Goal: Task Accomplishment & Management: Manage account settings

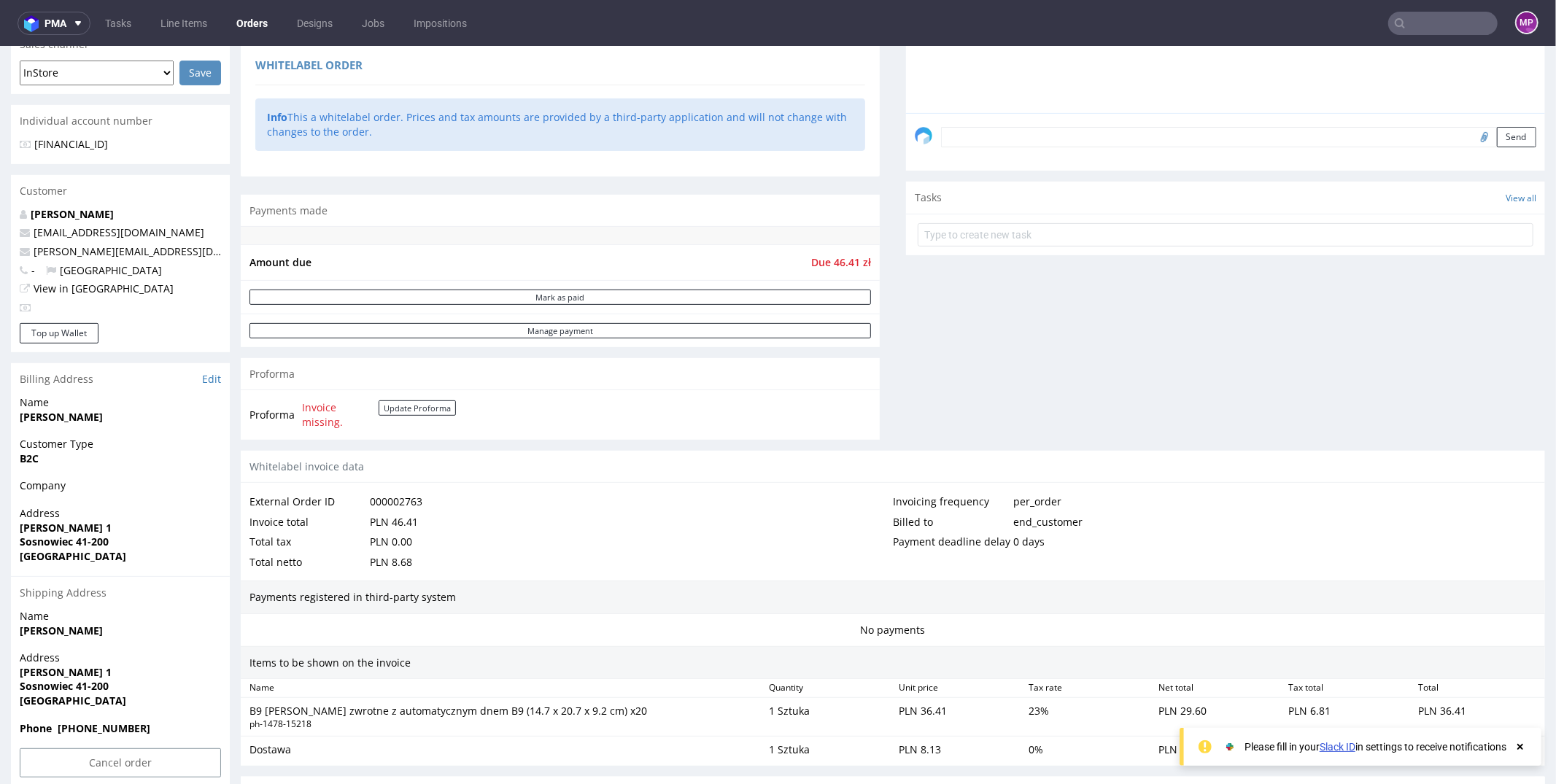
scroll to position [557, 0]
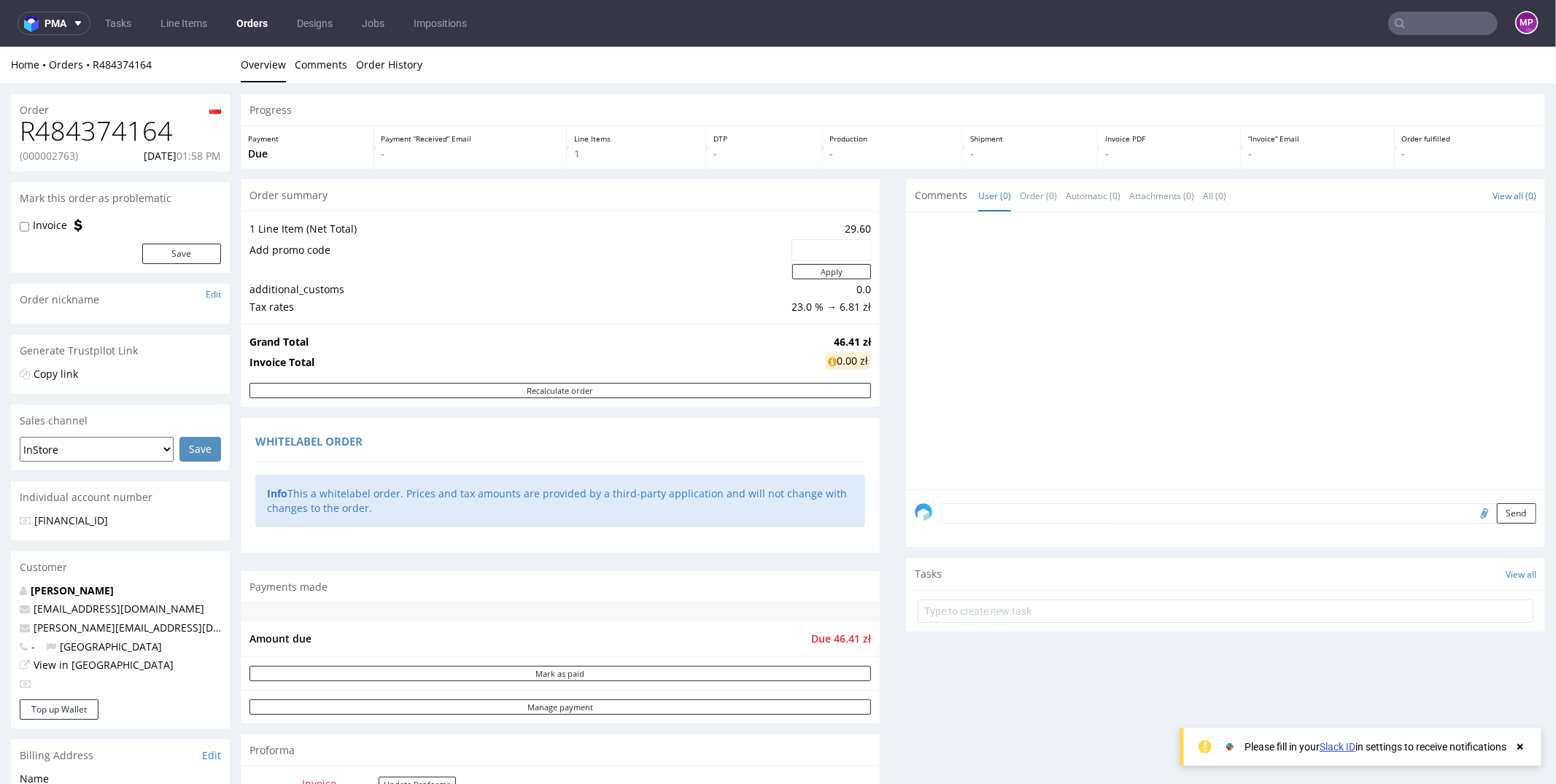
scroll to position [557, 0]
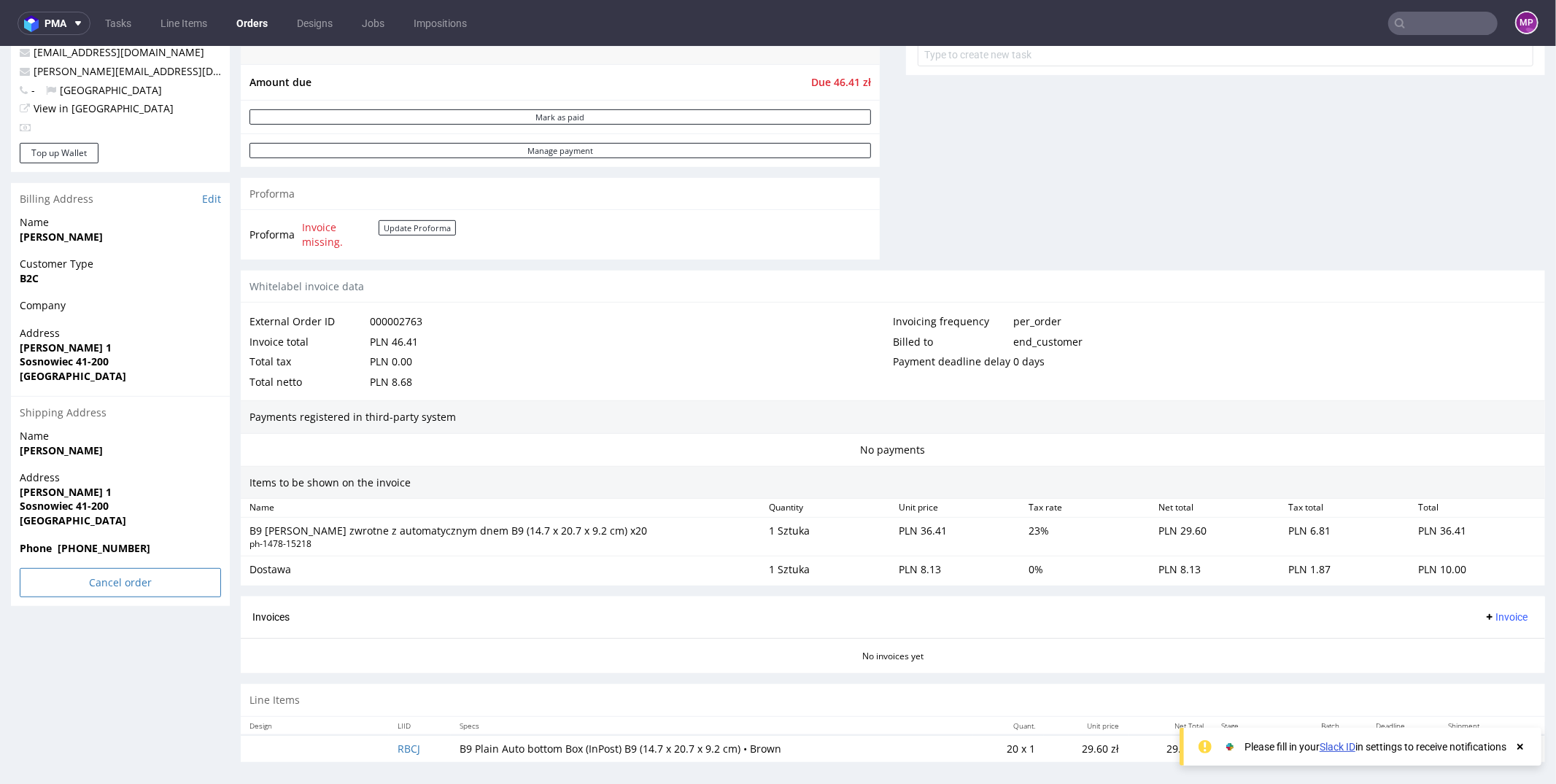
click at [149, 586] on input "Cancel order" at bounding box center [120, 582] width 202 height 29
click at [102, 546] on link "Yes" at bounding box center [98, 541] width 42 height 22
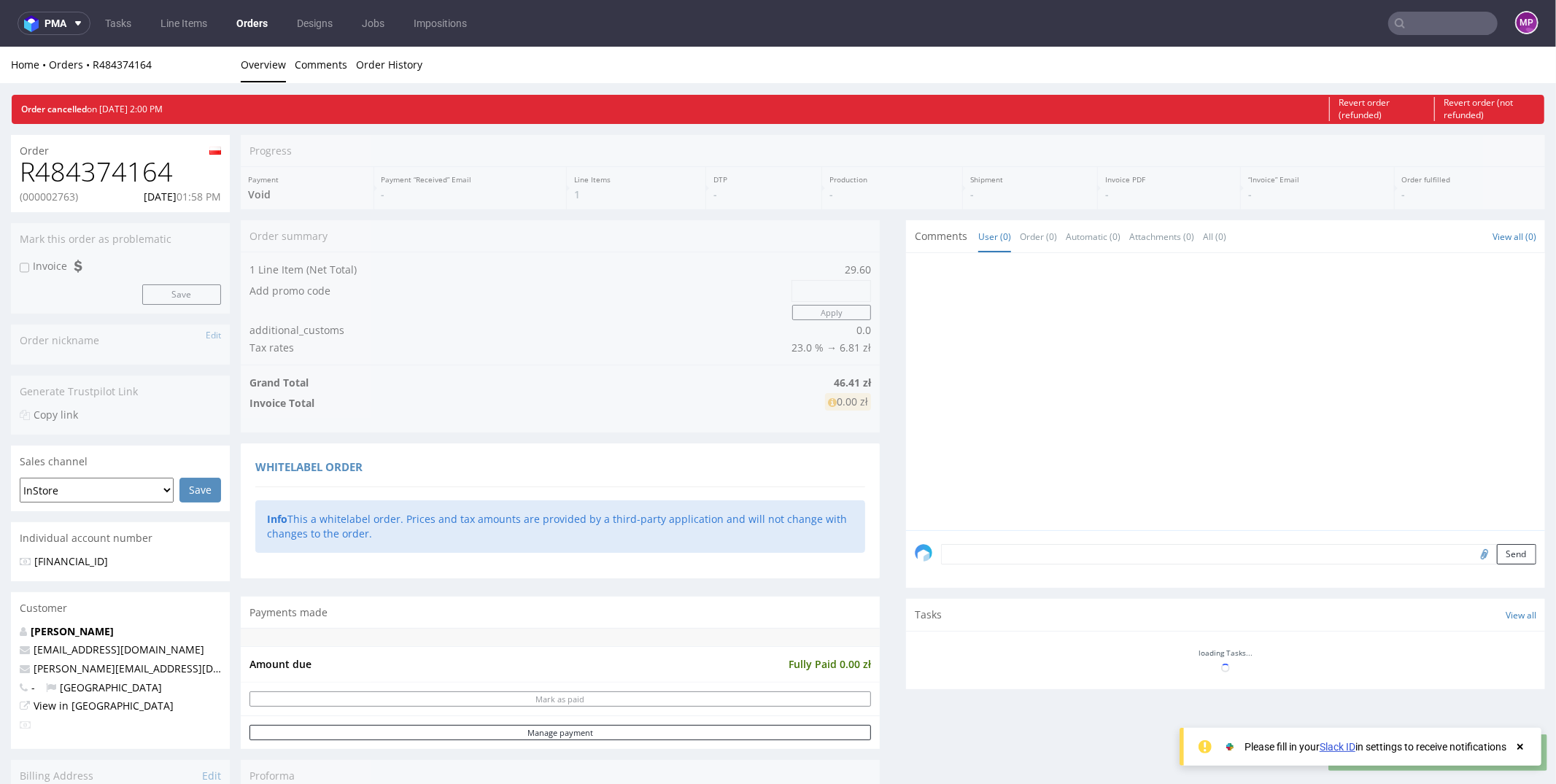
scroll to position [0, 0]
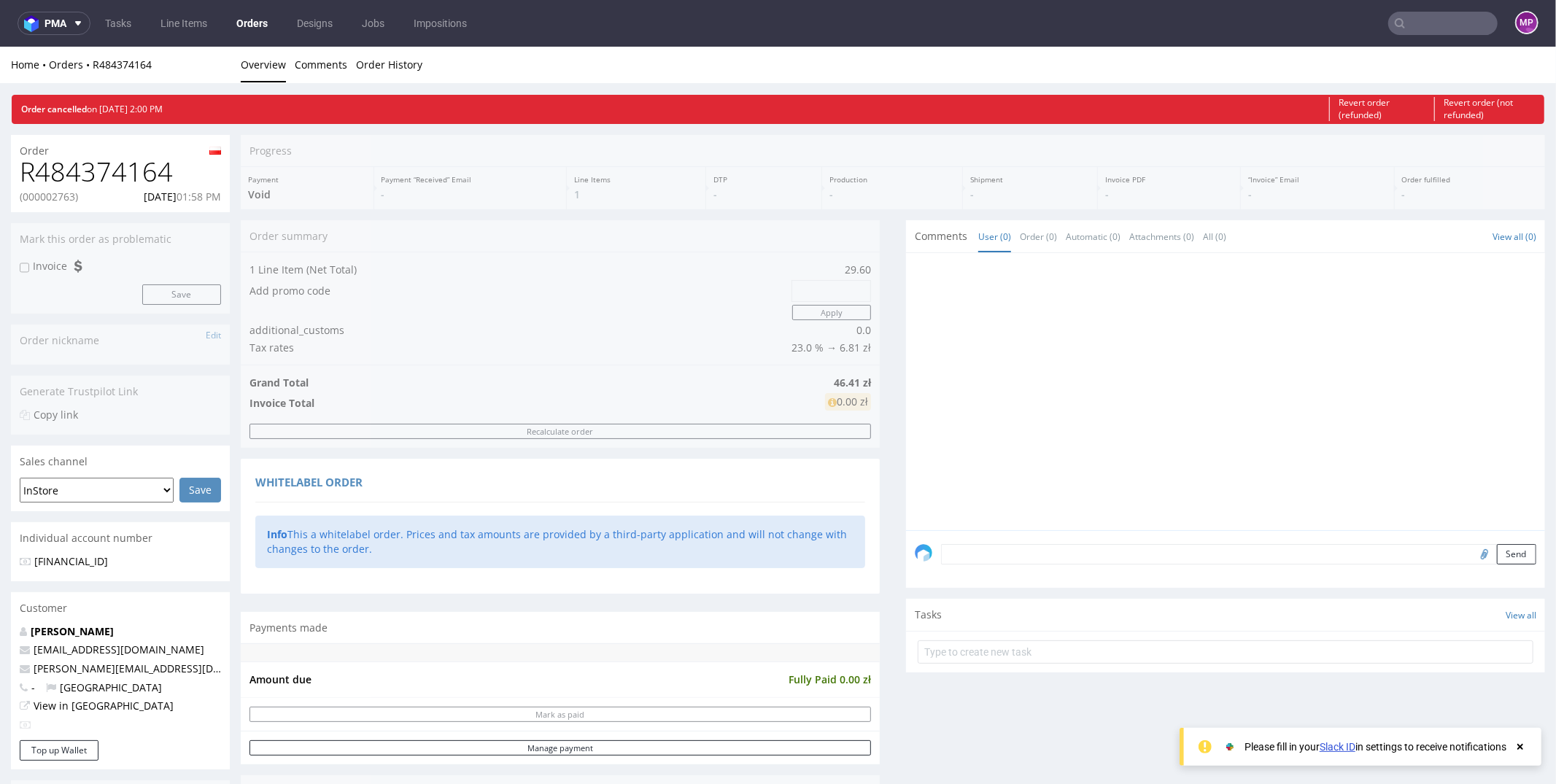
click at [245, 21] on link "Orders" at bounding box center [251, 23] width 49 height 23
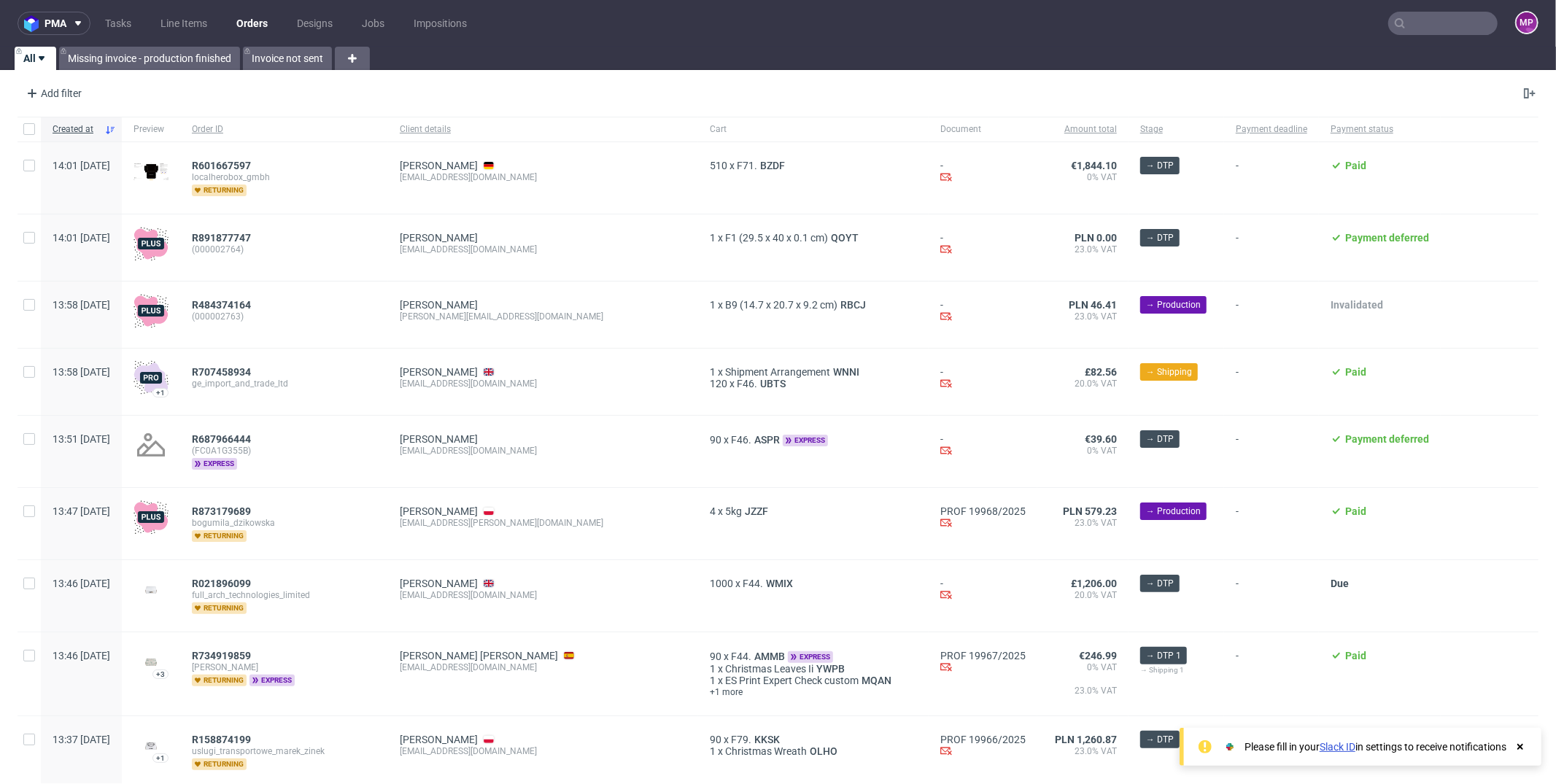
click at [1409, 29] on input "text" at bounding box center [1443, 23] width 109 height 23
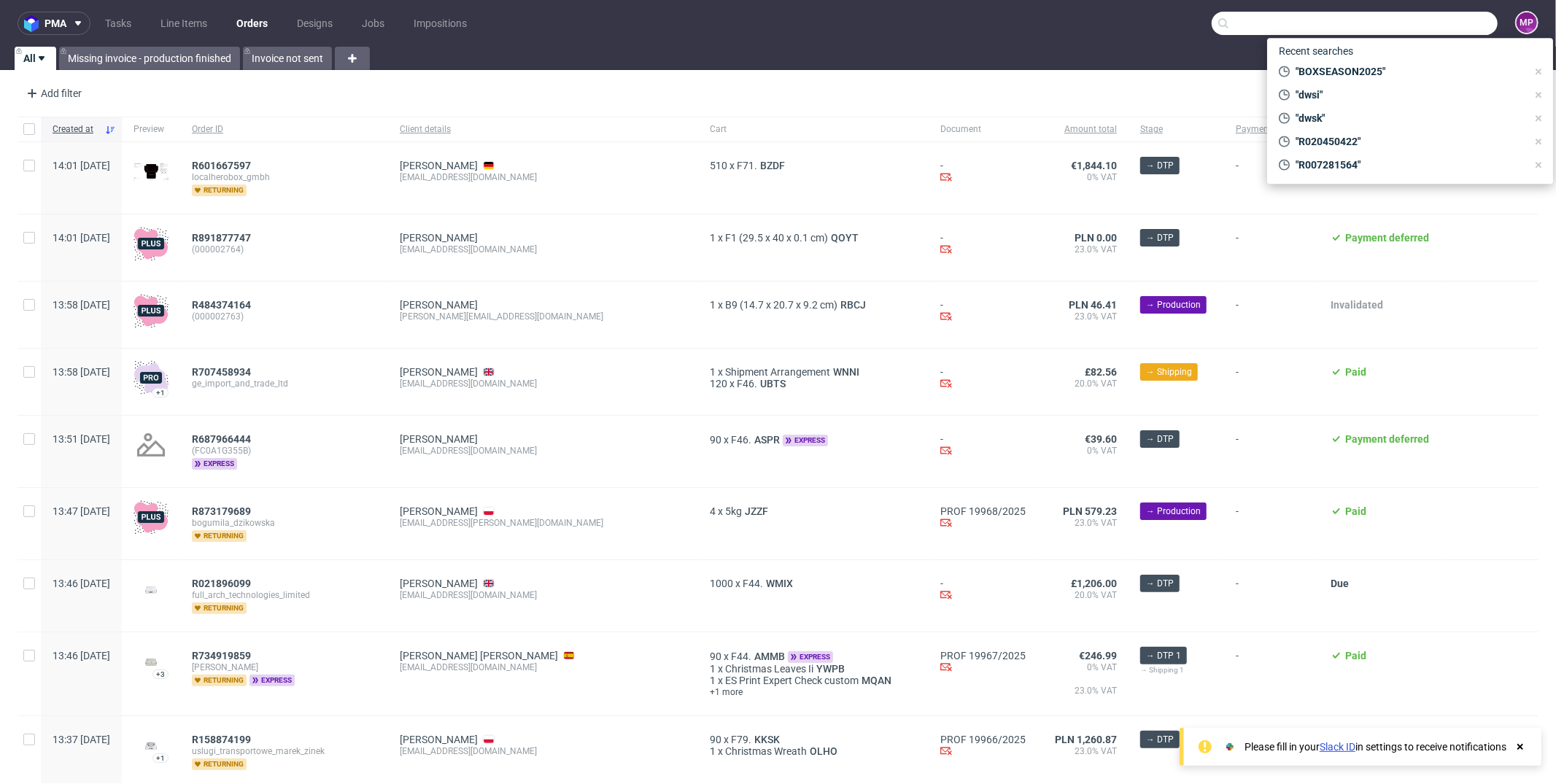
paste input "000002764"
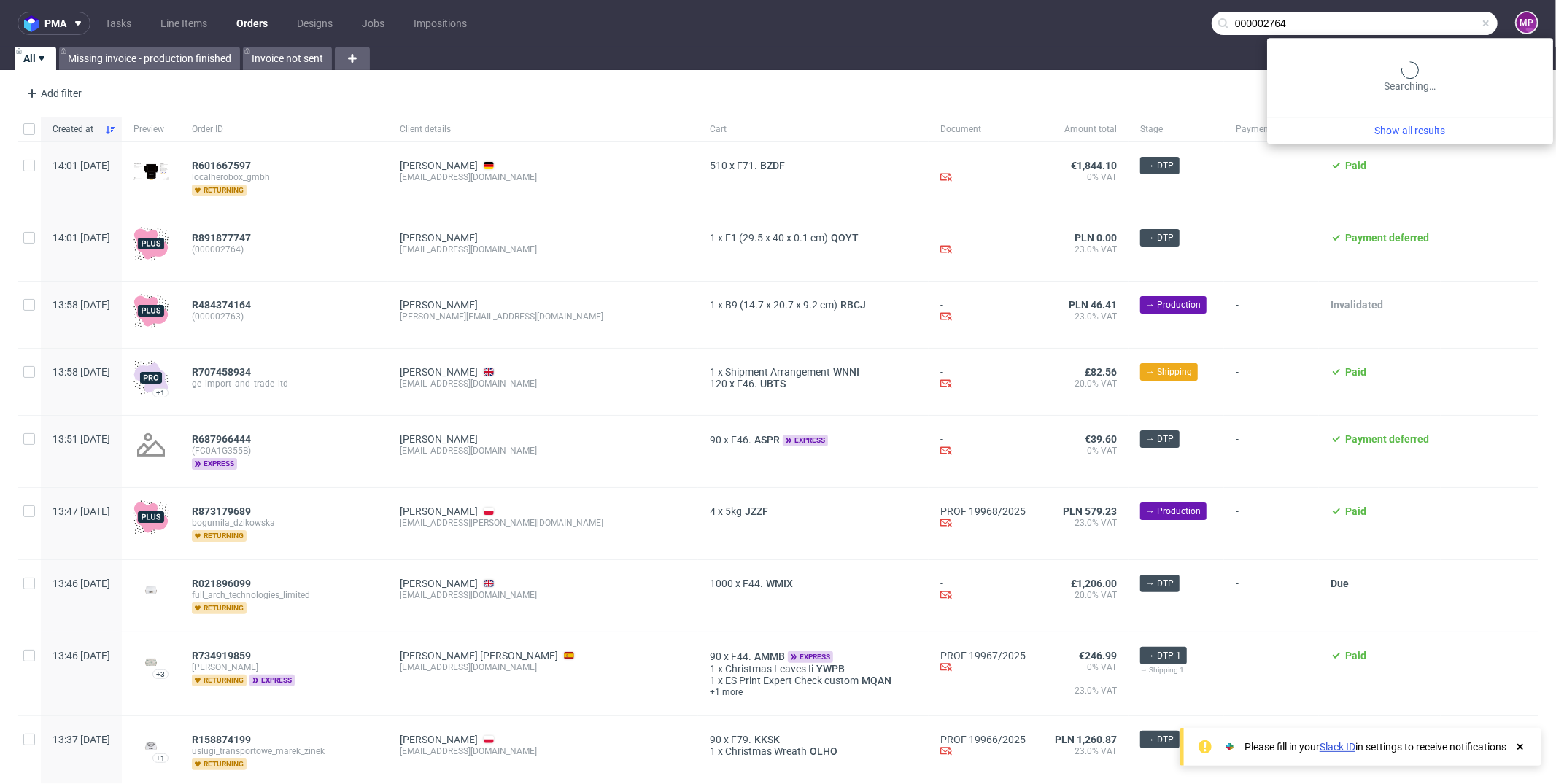
type input "000002764"
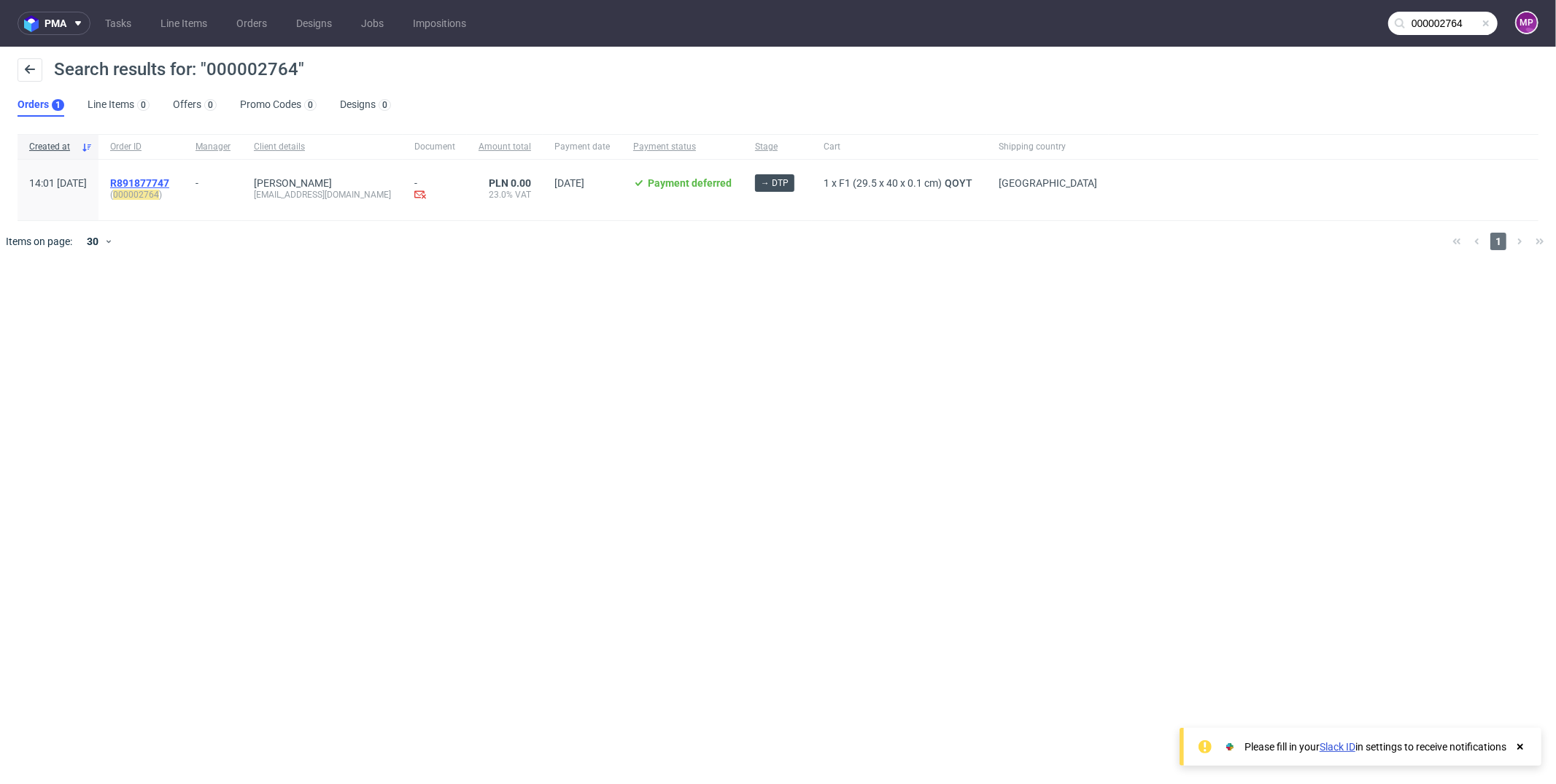
click at [169, 178] on span "R891877747" at bounding box center [140, 183] width 59 height 12
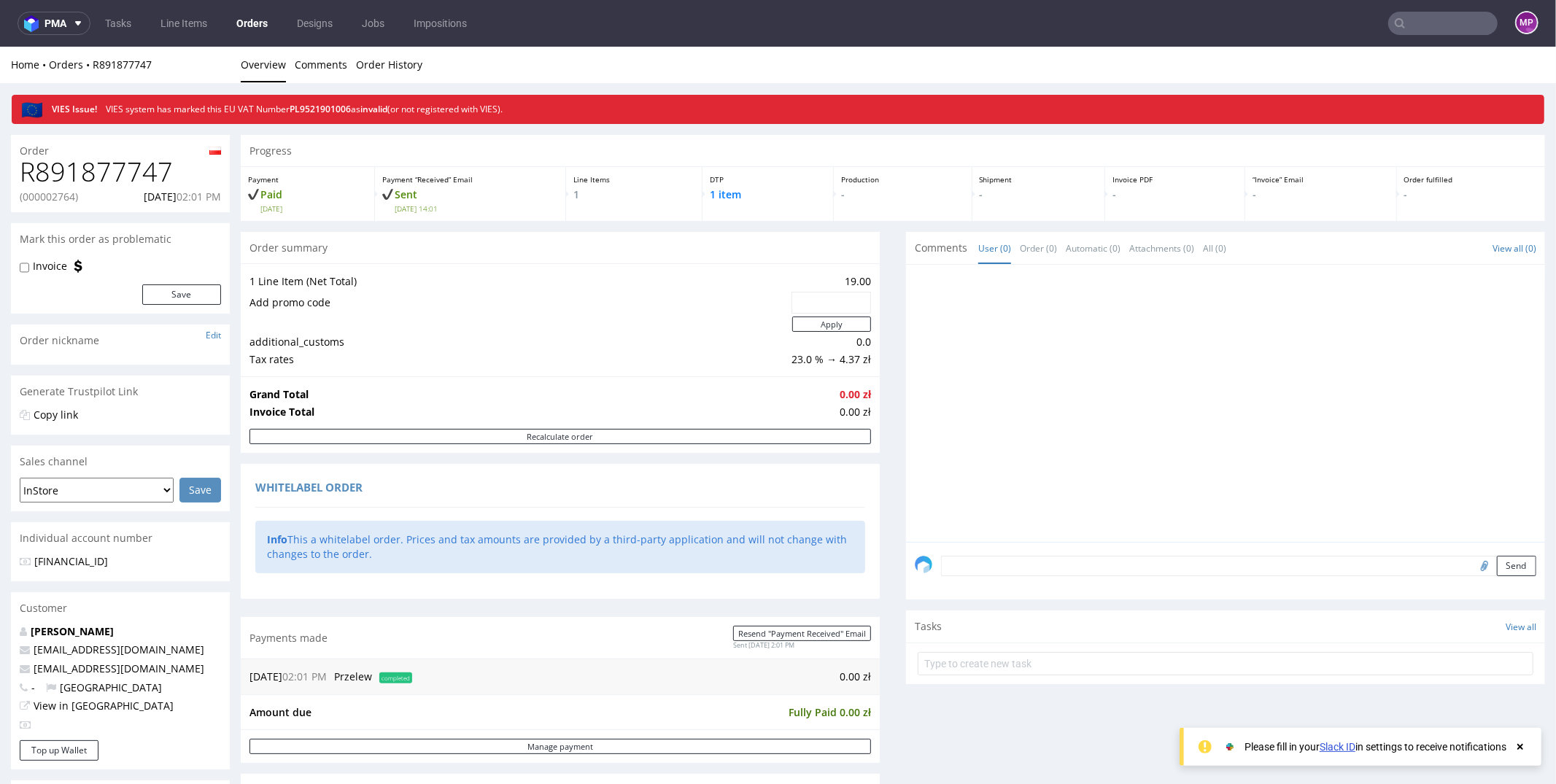
scroll to position [589, 0]
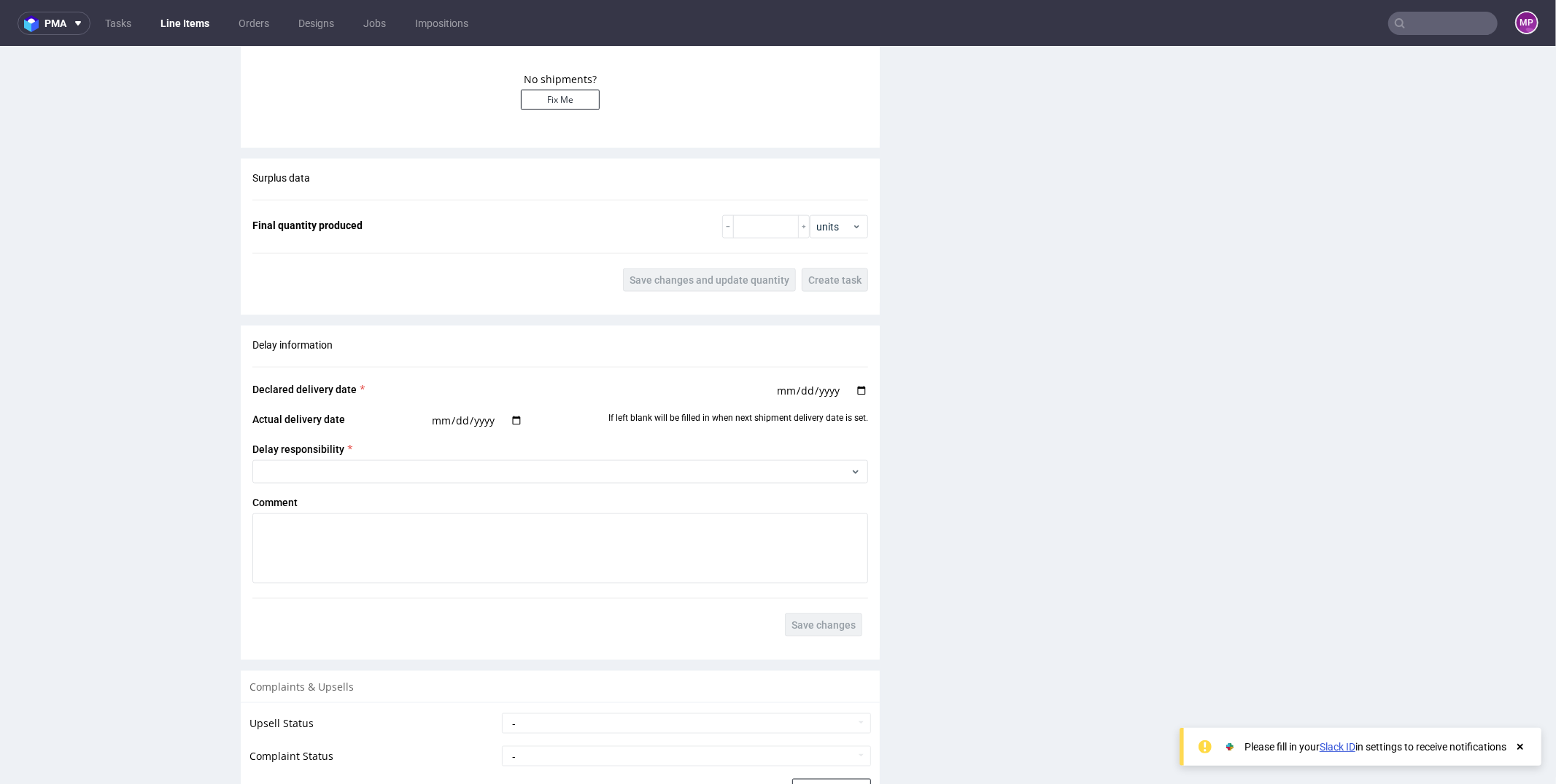
scroll to position [975, 0]
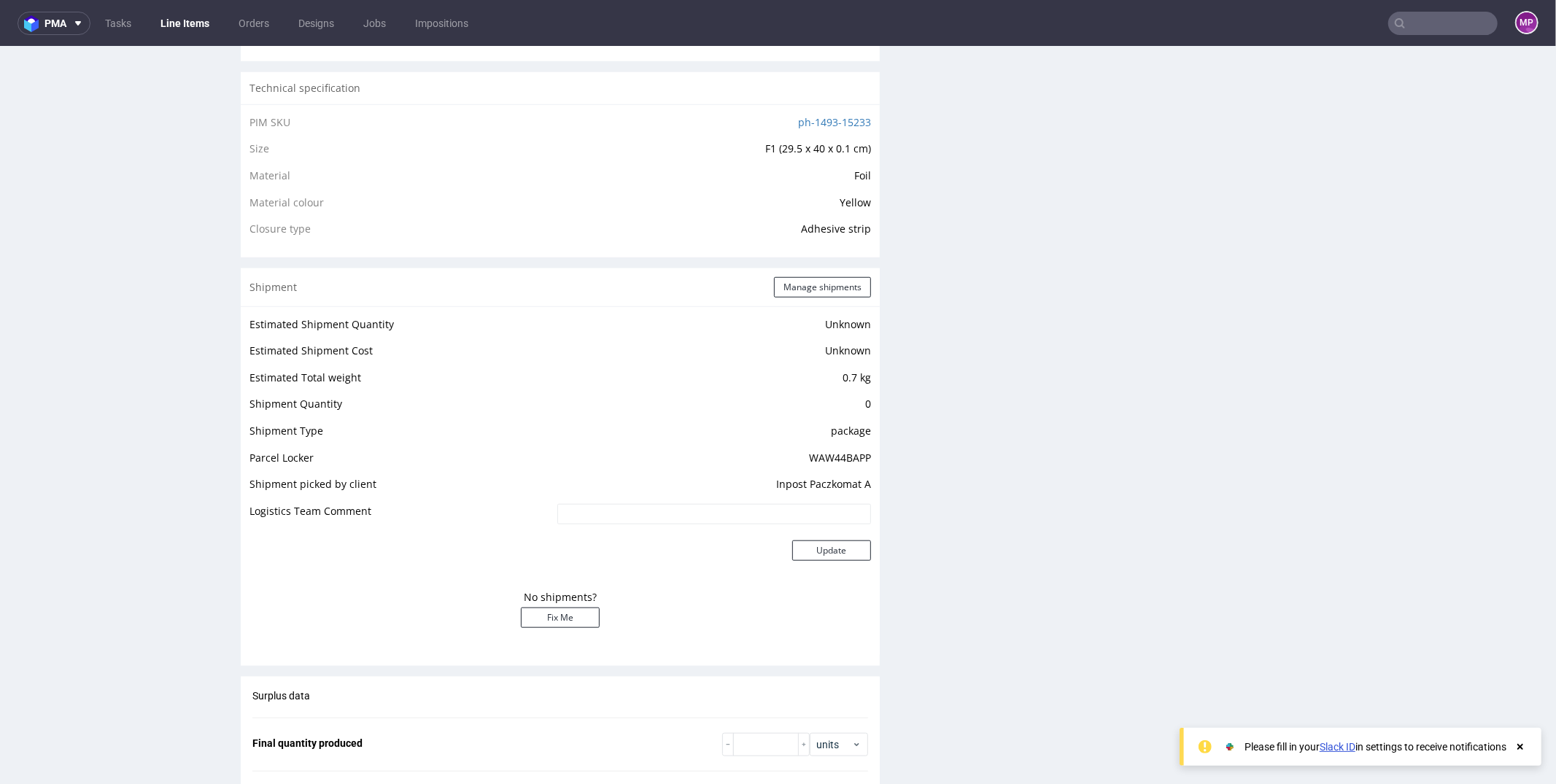
click at [823, 453] on td "WAW44BAPP" at bounding box center [712, 462] width 317 height 27
click at [842, 455] on td "WAW44BAPP" at bounding box center [712, 462] width 317 height 27
click at [843, 456] on td "WAW44BAPP" at bounding box center [712, 462] width 317 height 27
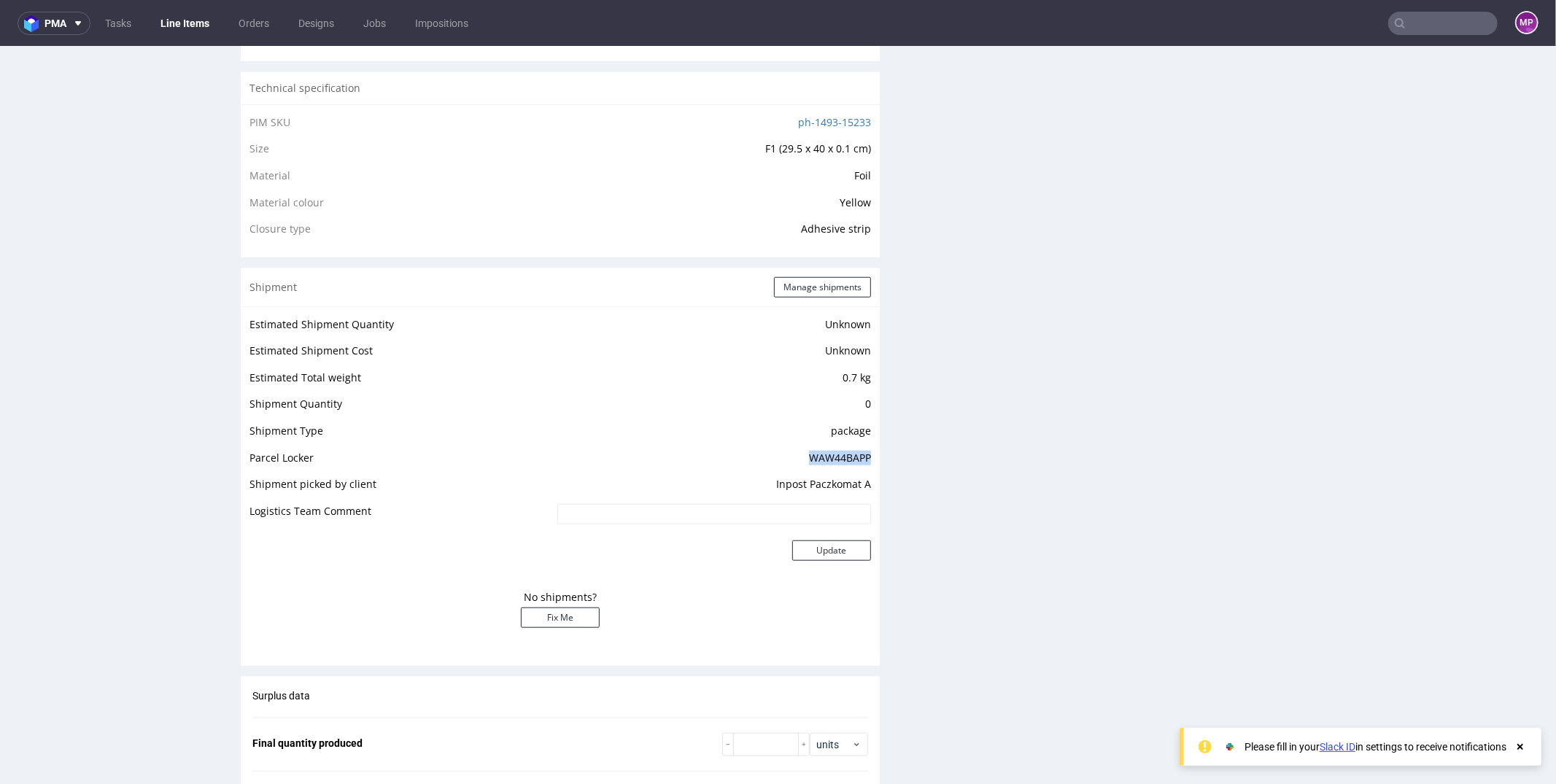
click at [843, 456] on td "WAW44BAPP" at bounding box center [712, 462] width 317 height 27
click at [872, 455] on div "Estimated Shipment Quantity Unknown Estimated Shipment Cost Unknown Estimated T…" at bounding box center [560, 480] width 639 height 349
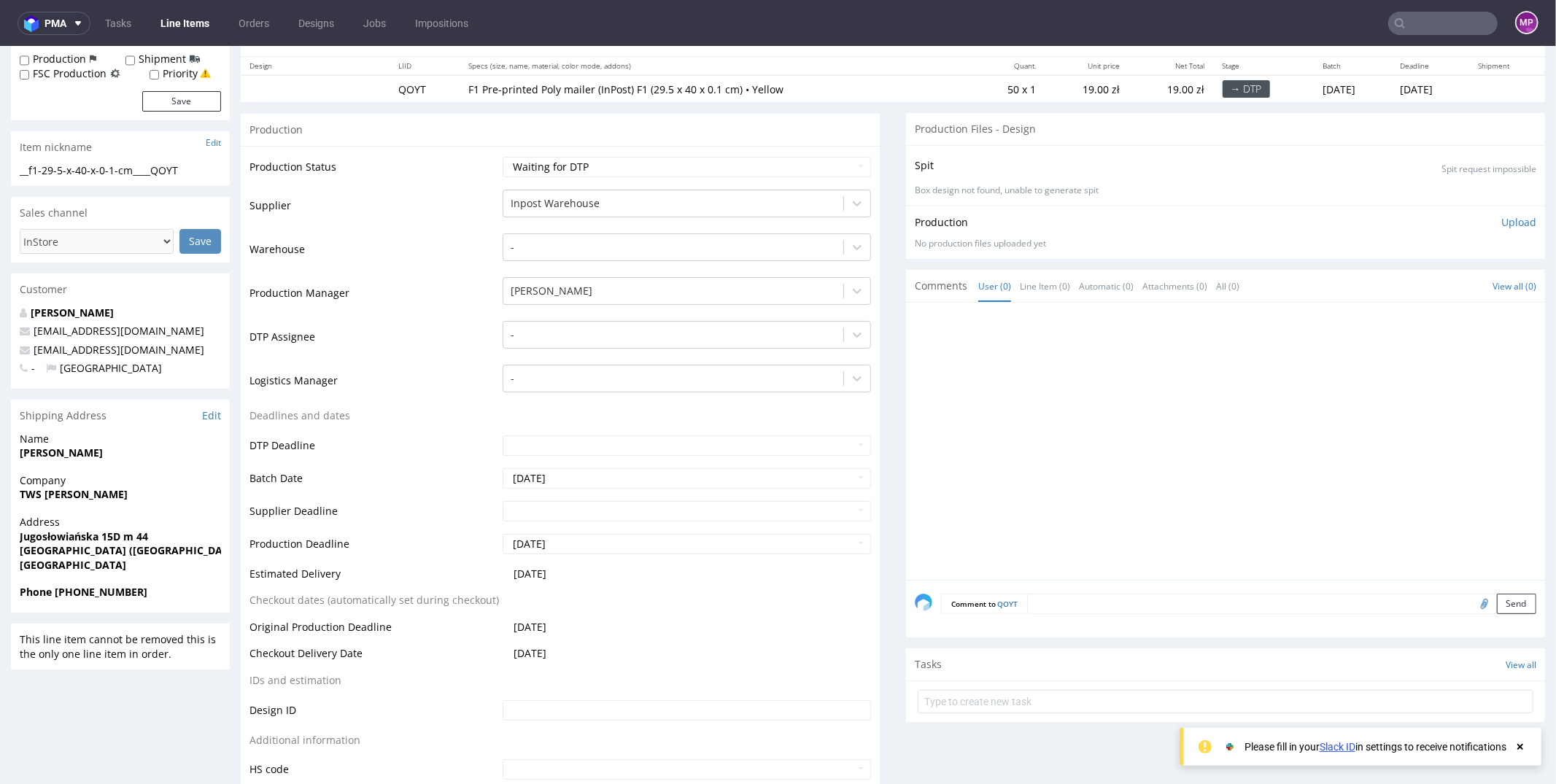
scroll to position [0, 0]
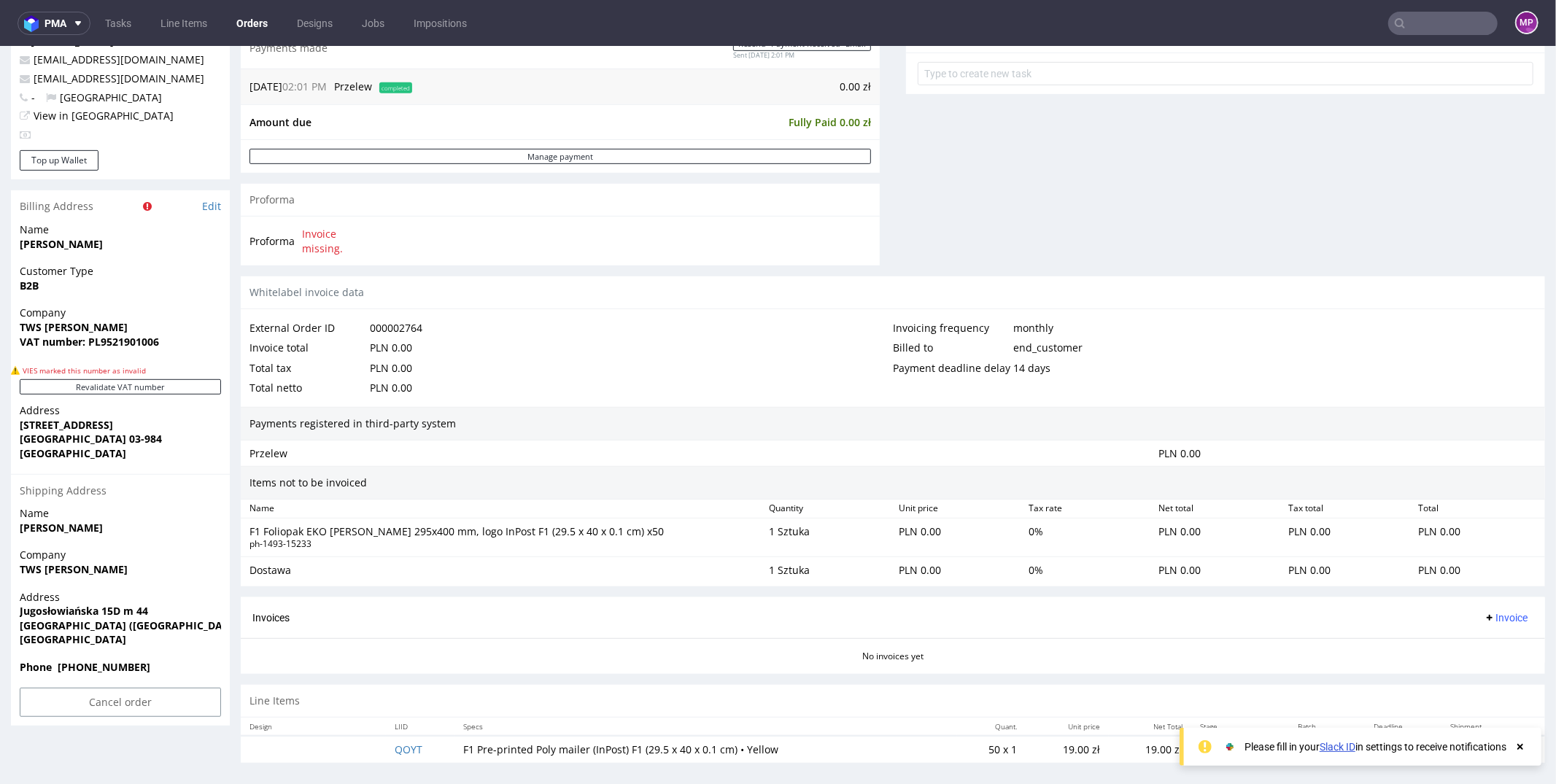
scroll to position [4, 0]
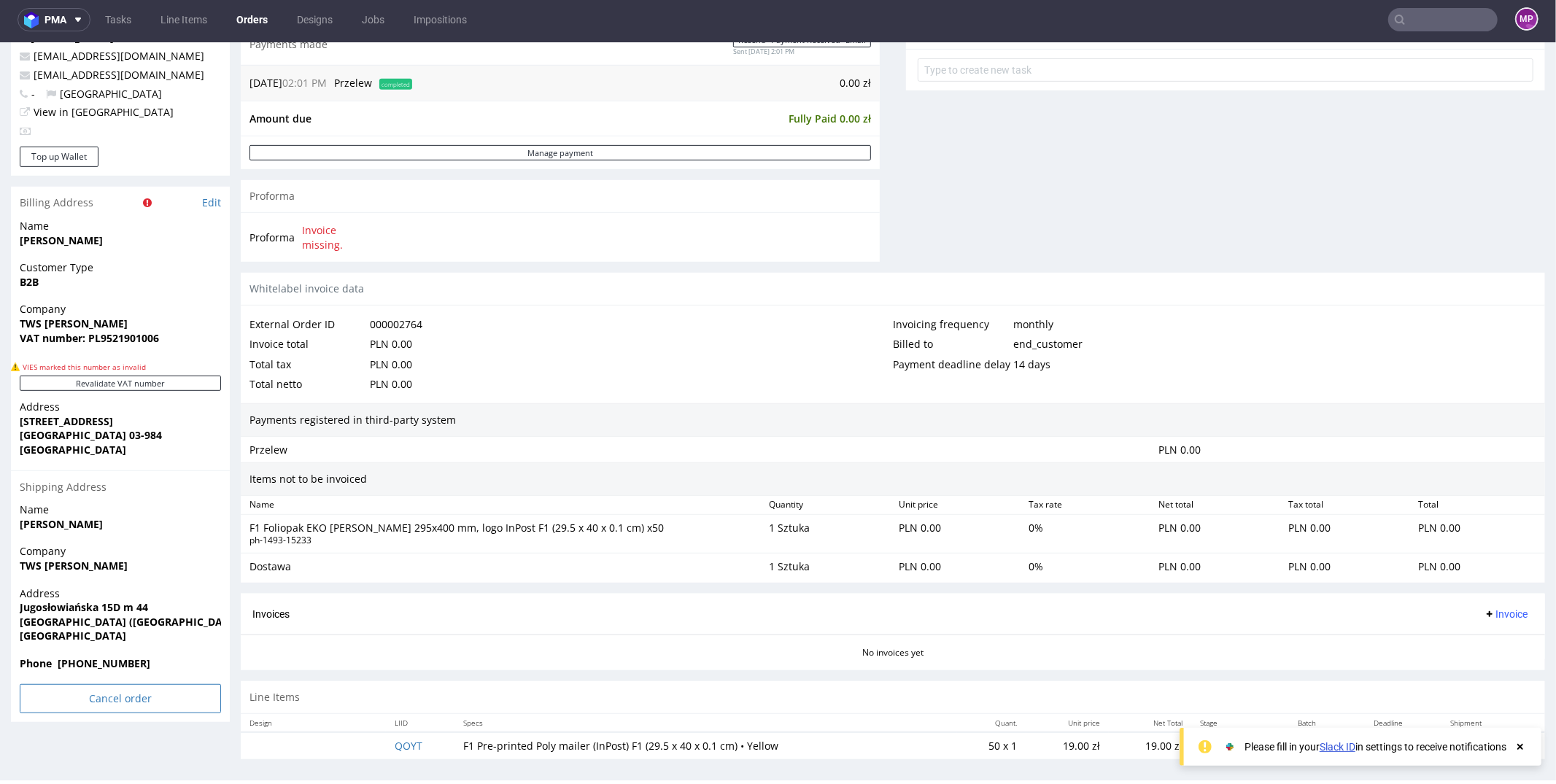
click at [128, 696] on input "Cancel order" at bounding box center [120, 698] width 202 height 29
click at [88, 652] on icon at bounding box center [89, 656] width 9 height 10
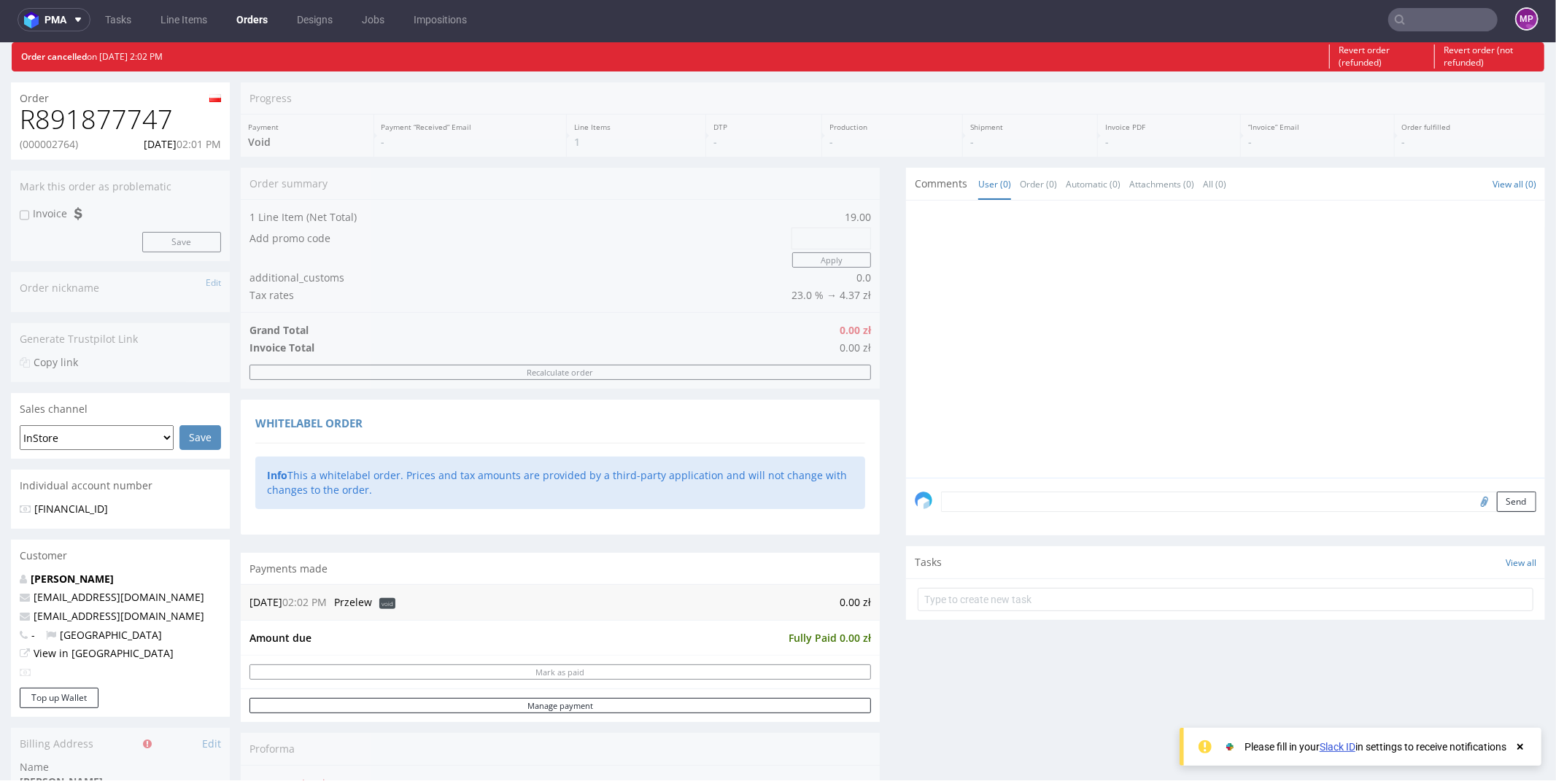
scroll to position [0, 0]
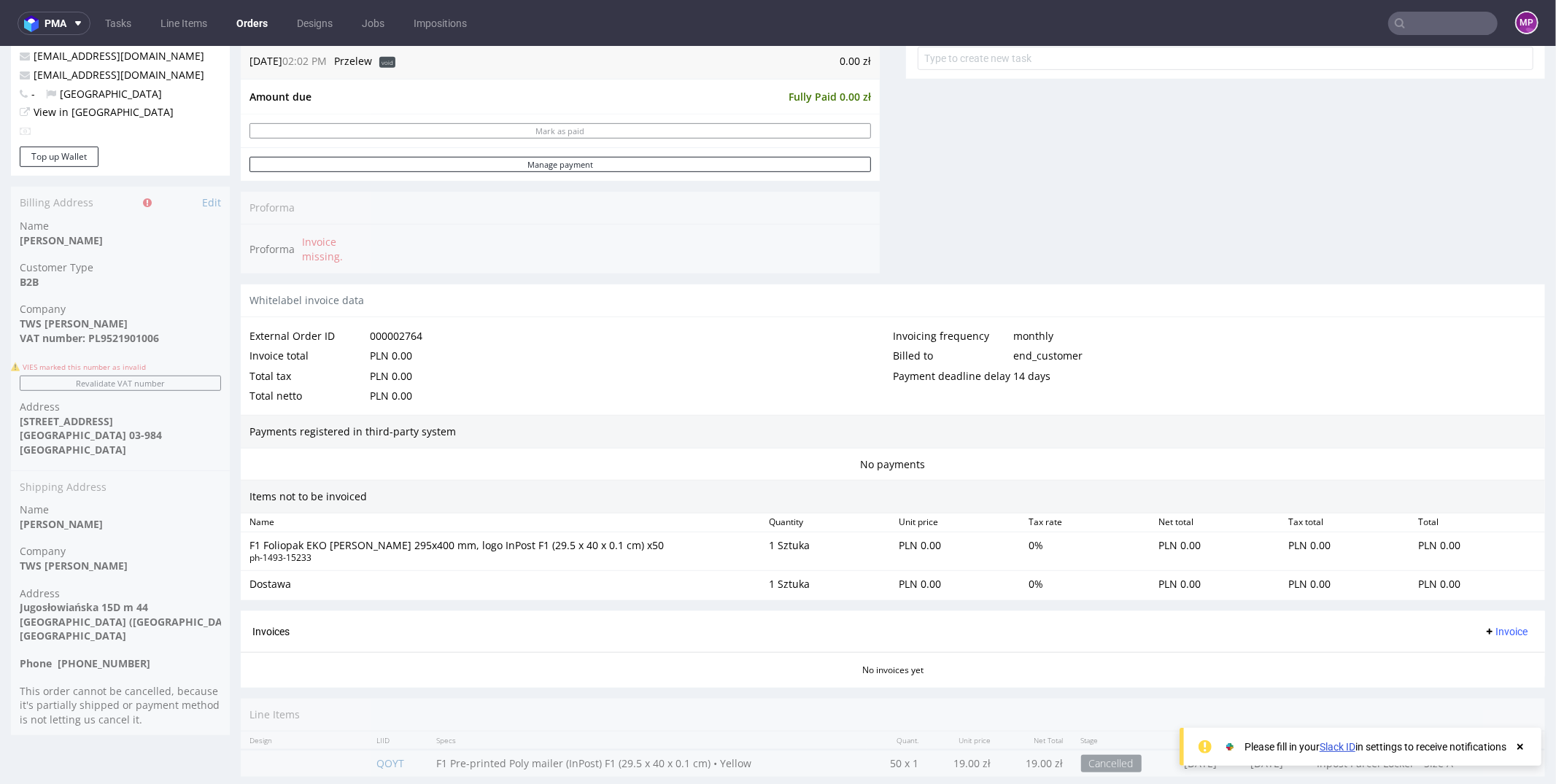
scroll to position [647, 0]
